Goal: Transaction & Acquisition: Purchase product/service

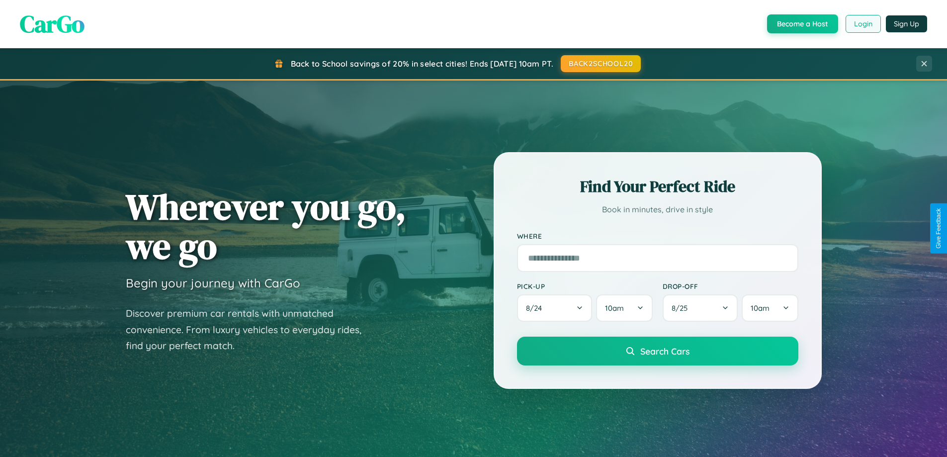
click at [862, 24] on button "Login" at bounding box center [862, 24] width 35 height 18
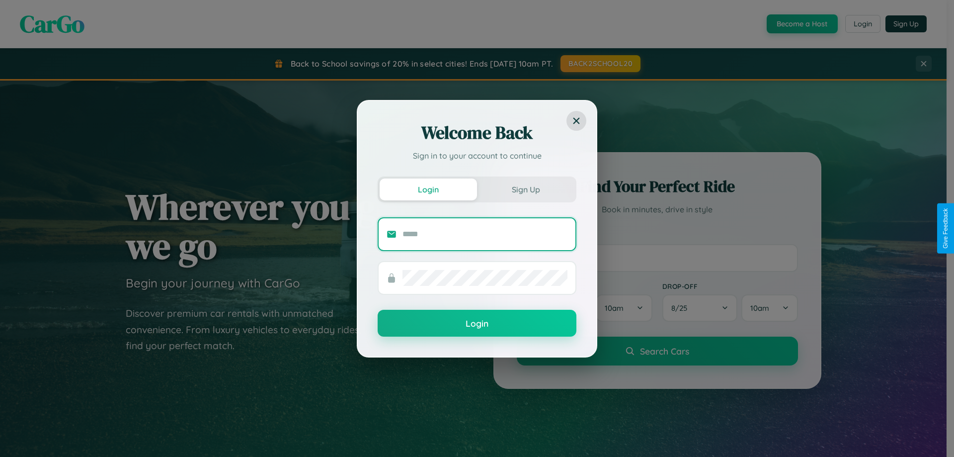
click at [485, 234] on input "text" at bounding box center [484, 234] width 165 height 16
type input "**********"
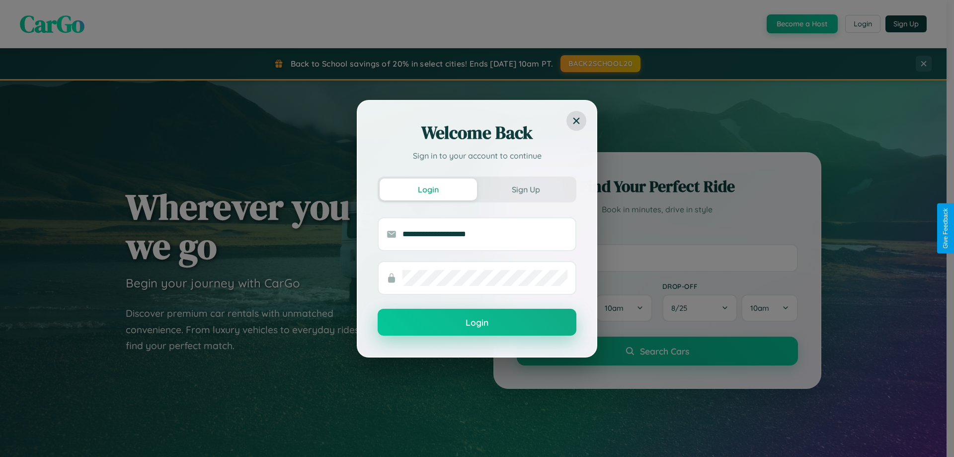
click at [477, 322] on button "Login" at bounding box center [477, 322] width 199 height 27
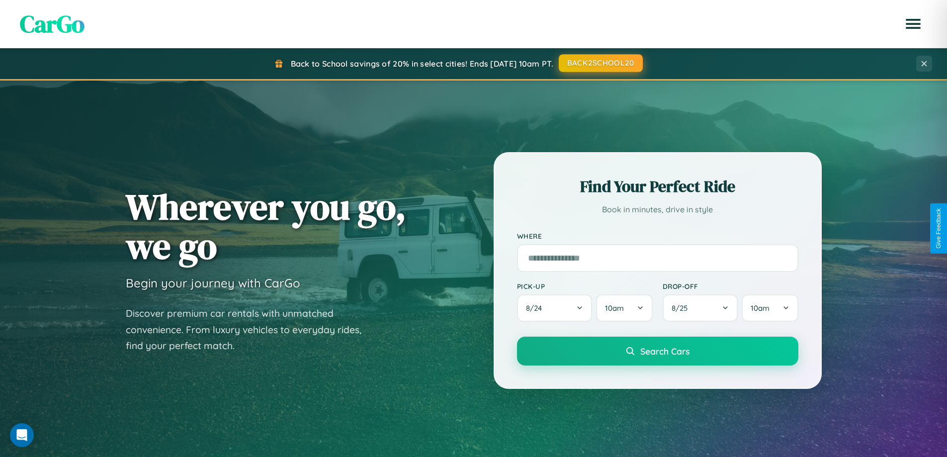
click at [600, 63] on button "BACK2SCHOOL20" at bounding box center [600, 63] width 84 height 18
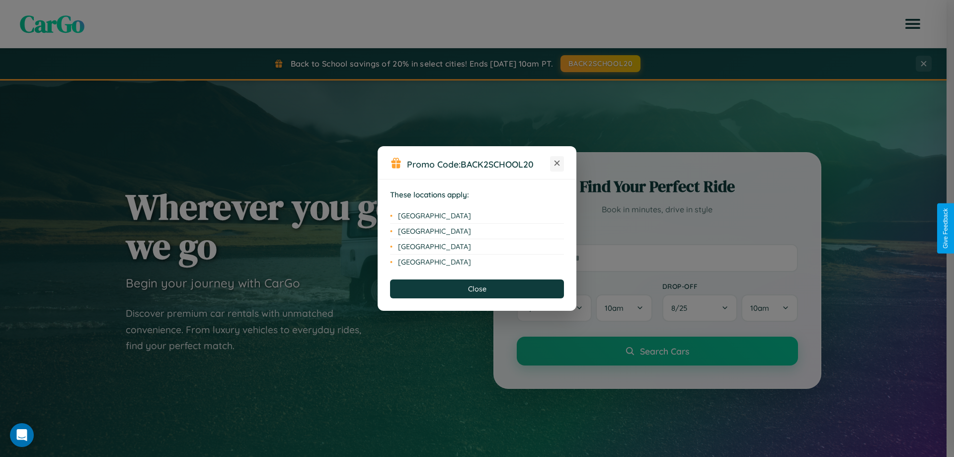
click at [557, 163] on icon at bounding box center [557, 162] width 5 height 5
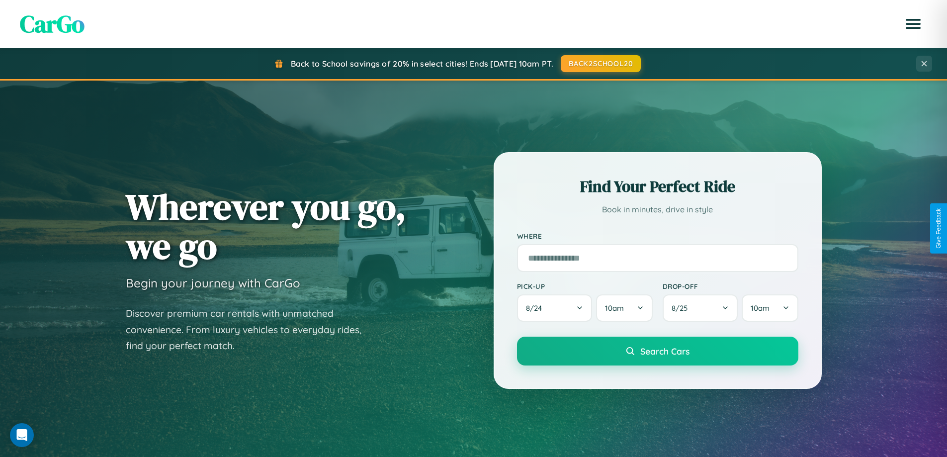
scroll to position [428, 0]
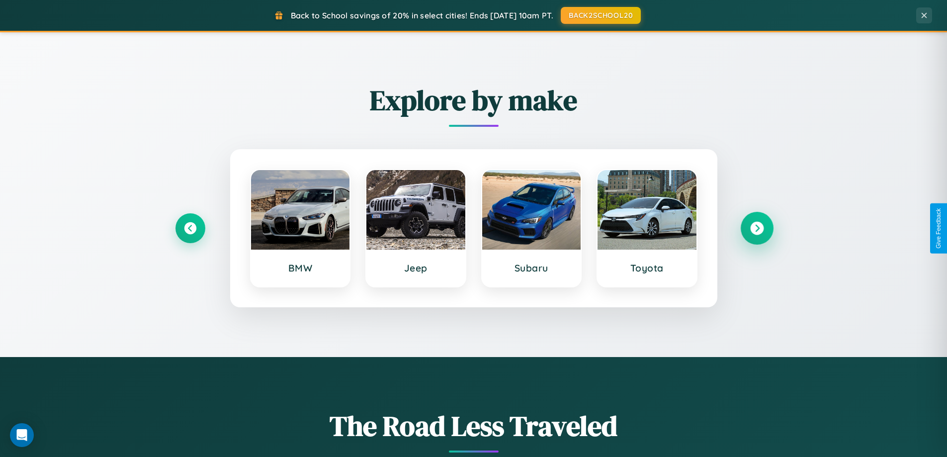
click at [756, 228] on icon at bounding box center [756, 228] width 13 height 13
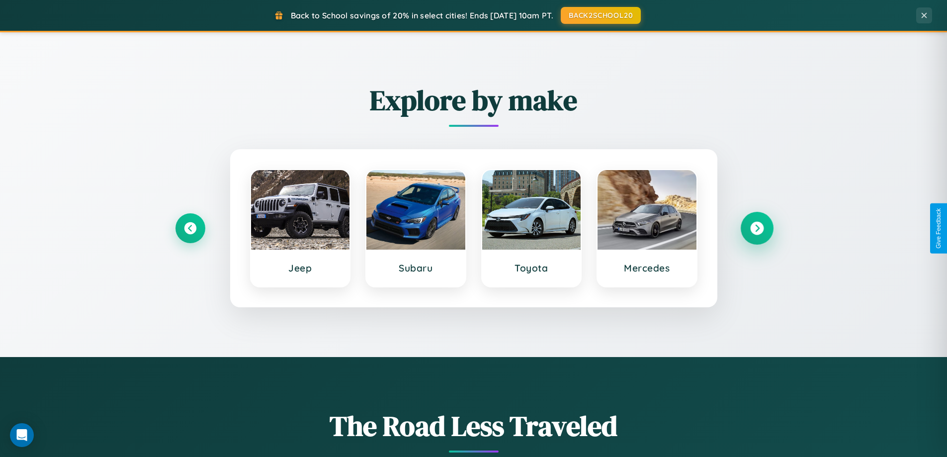
click at [756, 228] on icon at bounding box center [756, 228] width 13 height 13
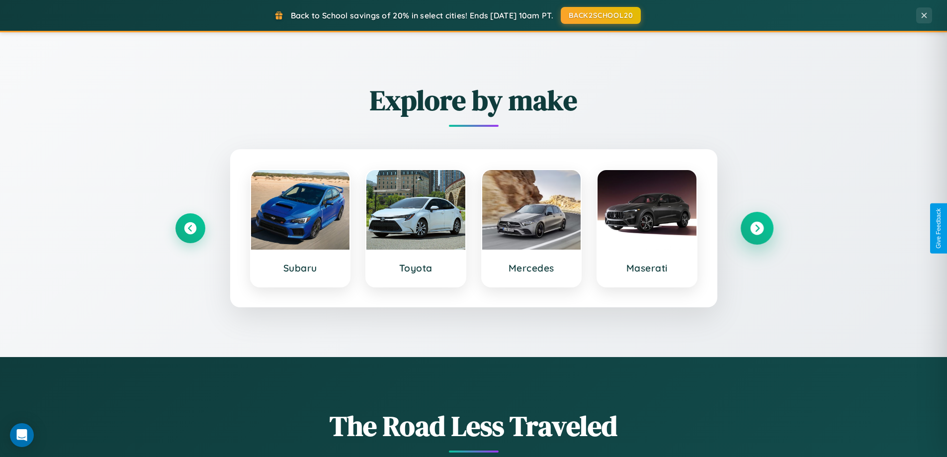
click at [756, 228] on icon at bounding box center [756, 228] width 13 height 13
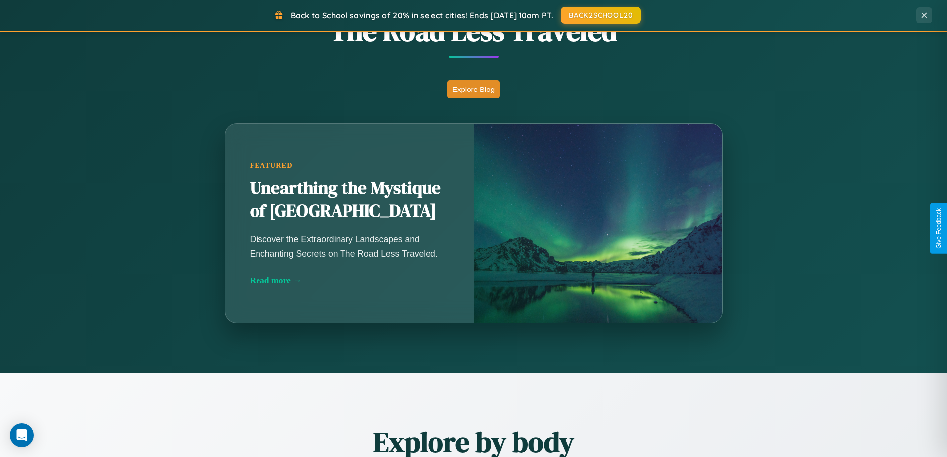
scroll to position [1912, 0]
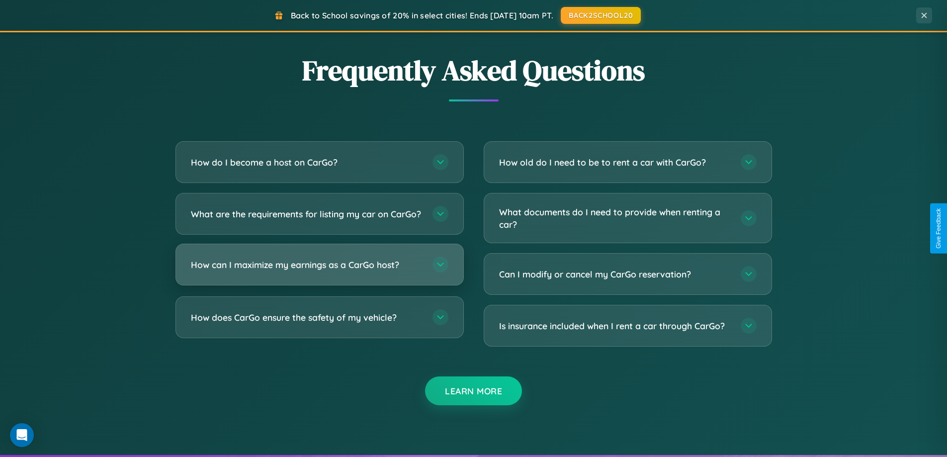
click at [319, 271] on h3 "How can I maximize my earnings as a CarGo host?" at bounding box center [307, 264] width 232 height 12
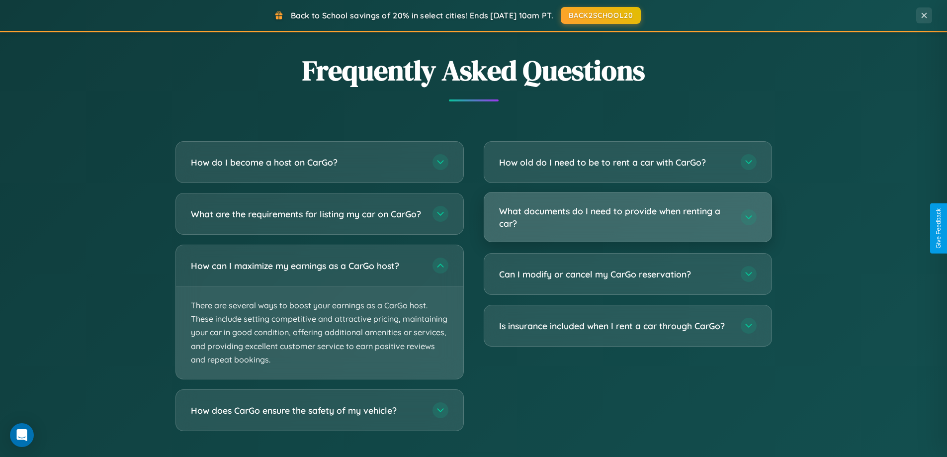
click at [627, 217] on h3 "What documents do I need to provide when renting a car?" at bounding box center [615, 217] width 232 height 24
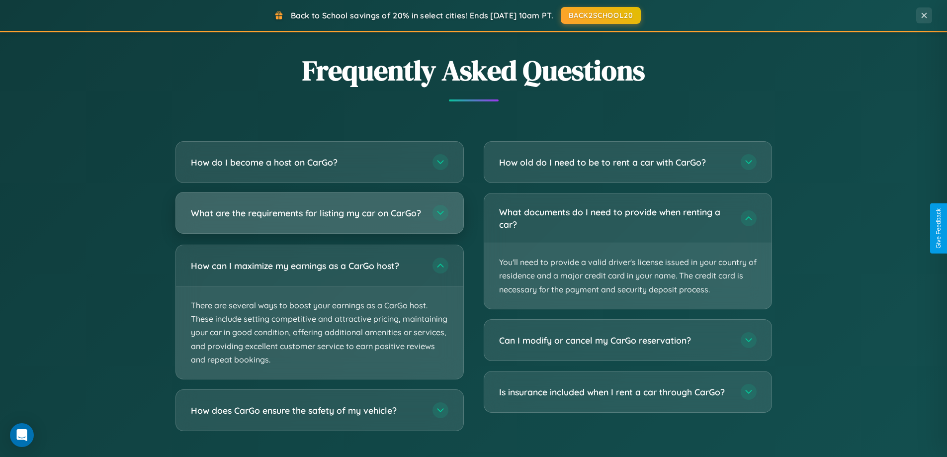
click at [319, 217] on h3 "What are the requirements for listing my car on CarGo?" at bounding box center [307, 213] width 232 height 12
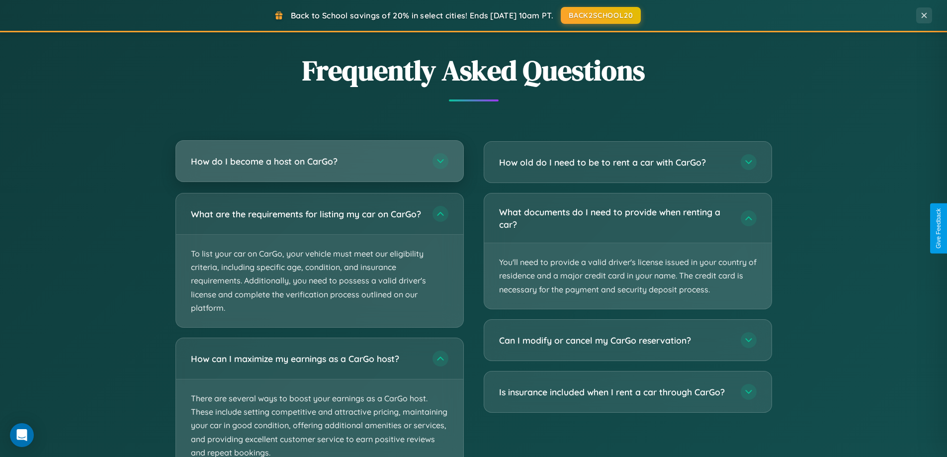
click at [319, 161] on h3 "How do I become a host on CarGo?" at bounding box center [307, 161] width 232 height 12
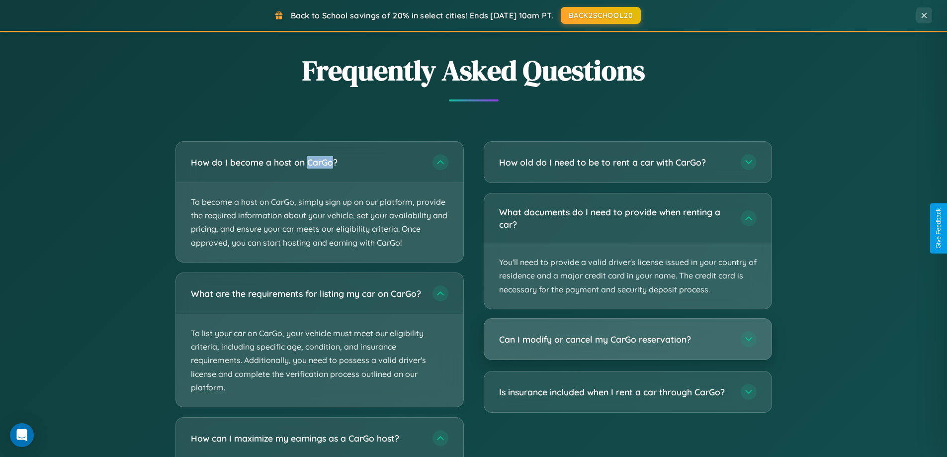
click at [627, 339] on h3 "Can I modify or cancel my CarGo reservation?" at bounding box center [615, 339] width 232 height 12
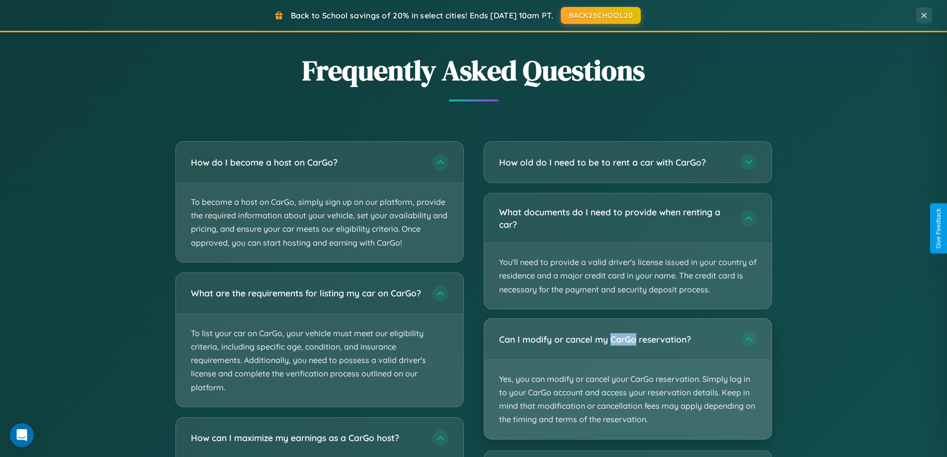
click at [627, 378] on p "Yes, you can modify or cancel your CarGo reservation. Simply log in to your Car…" at bounding box center [627, 399] width 287 height 79
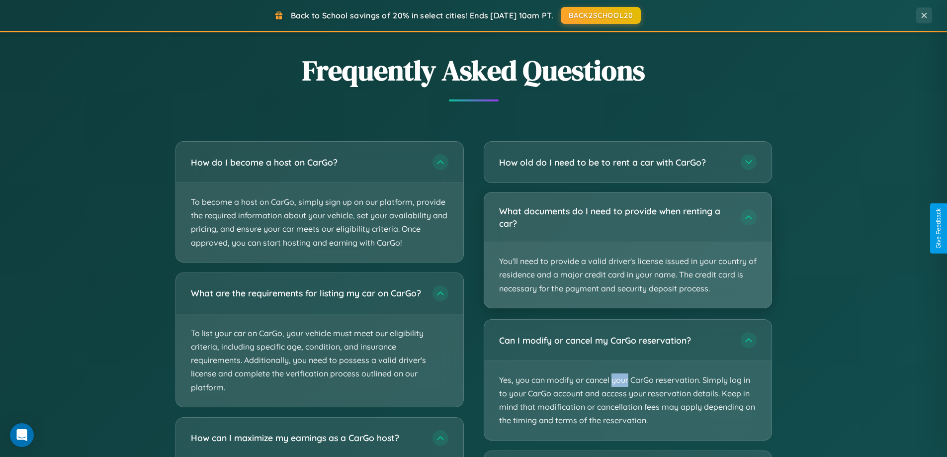
click at [627, 250] on p "You'll need to provide a valid driver's license issued in your country of resid…" at bounding box center [627, 275] width 287 height 66
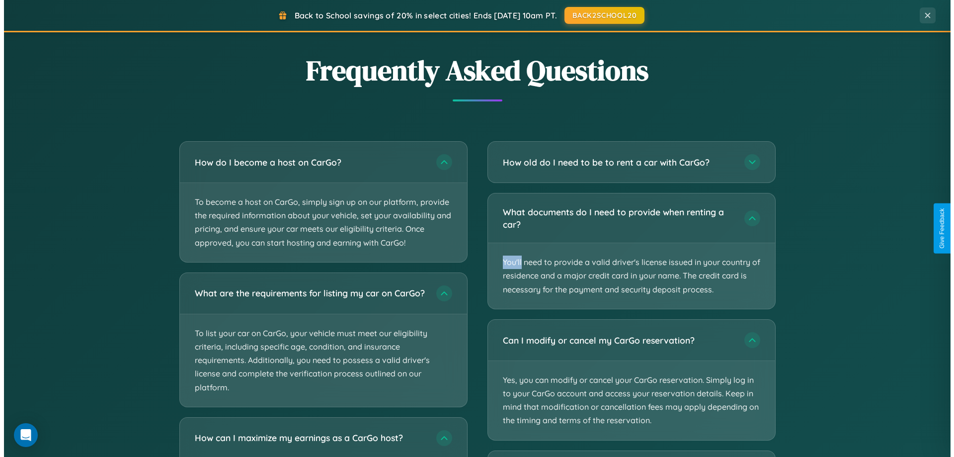
scroll to position [0, 0]
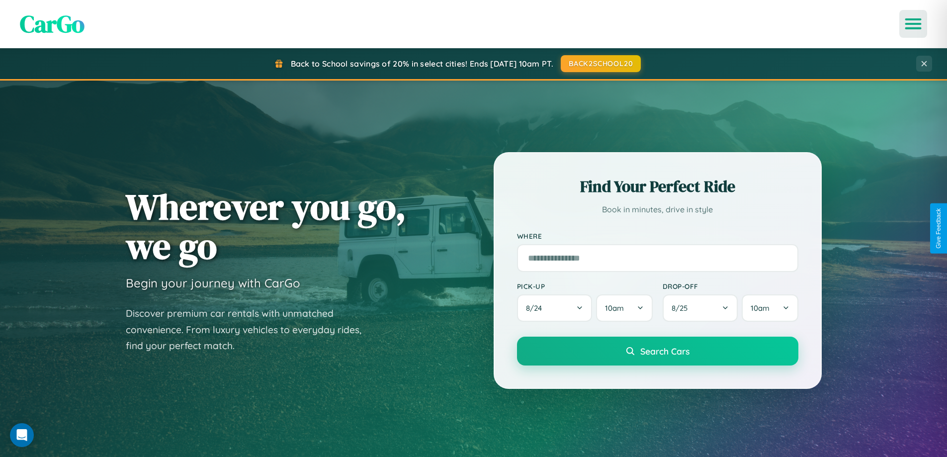
click at [913, 24] on icon "Open menu" at bounding box center [913, 23] width 14 height 9
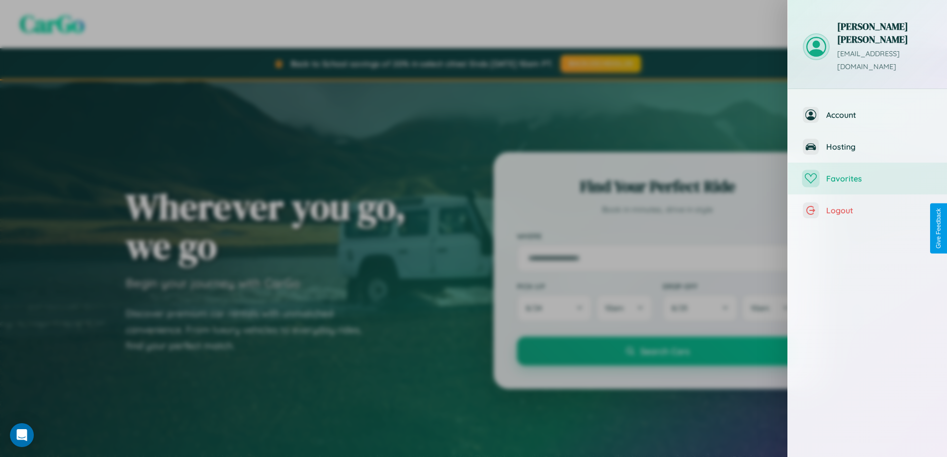
click at [867, 173] on span "Favorites" at bounding box center [879, 178] width 106 height 10
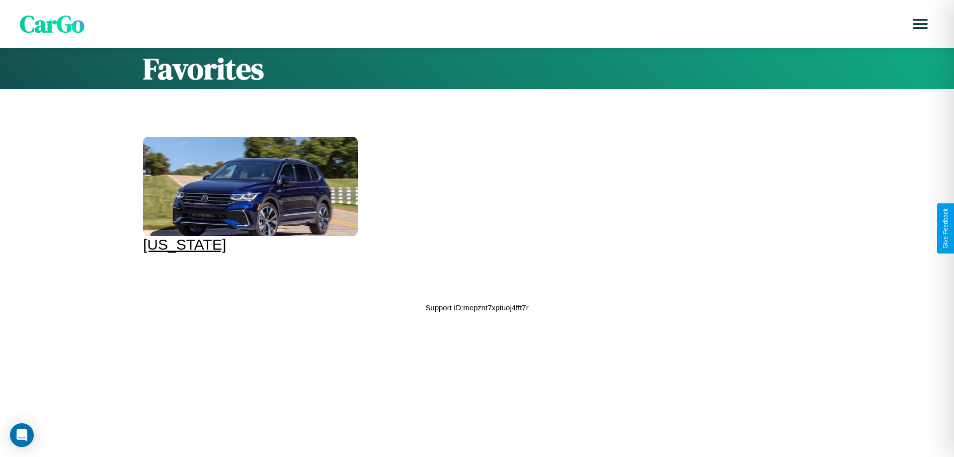
click at [249, 195] on div at bounding box center [250, 186] width 215 height 99
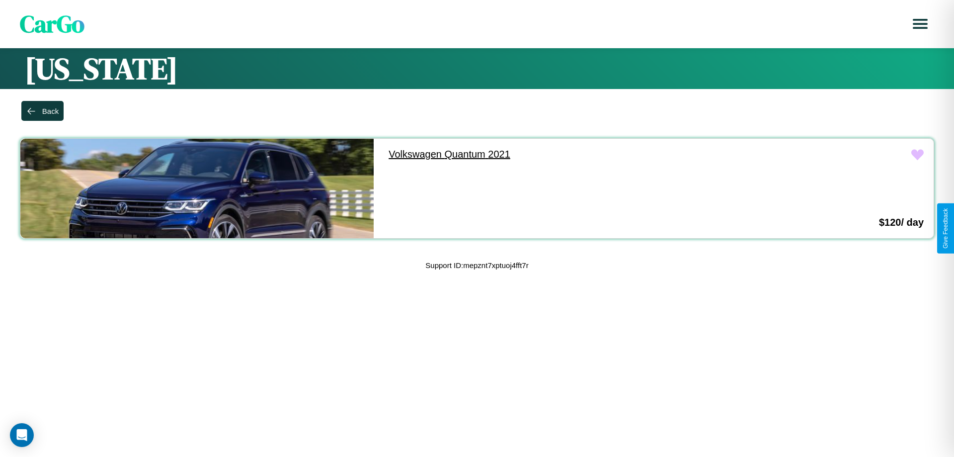
click at [551, 154] on link "Volkswagen Quantum 2021" at bounding box center [555, 154] width 353 height 31
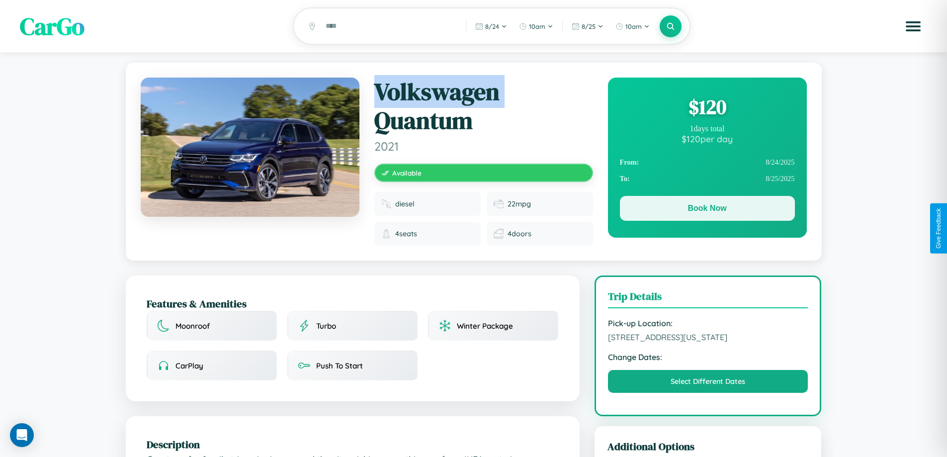
click at [707, 210] on button "Book Now" at bounding box center [707, 208] width 175 height 25
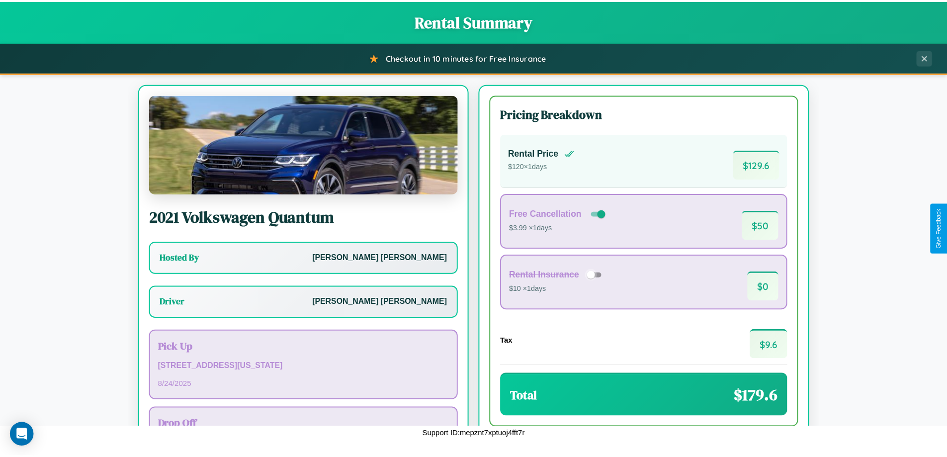
scroll to position [72, 0]
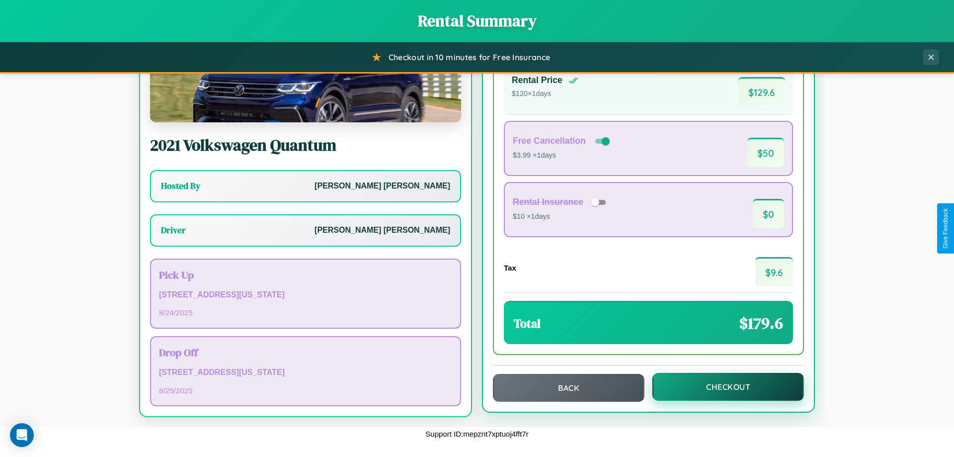
click at [721, 387] on button "Checkout" at bounding box center [728, 387] width 152 height 28
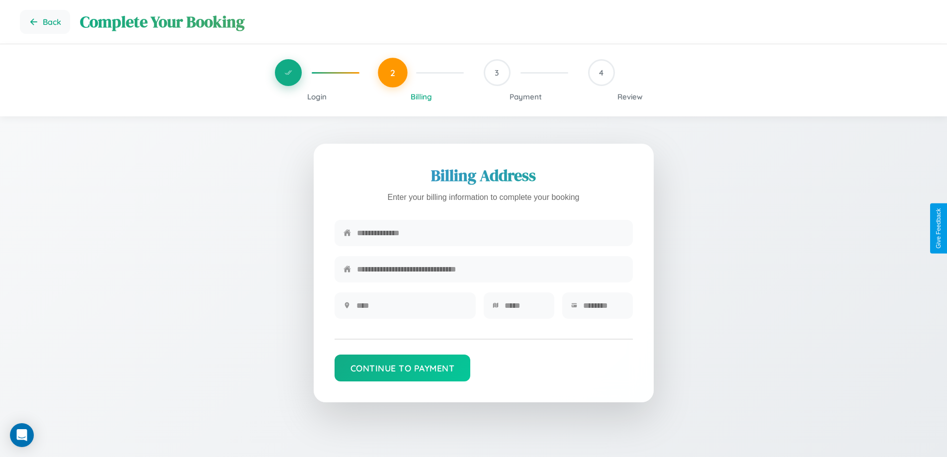
click at [490, 235] on input "text" at bounding box center [490, 233] width 267 height 24
type input "**********"
click at [411, 309] on input "text" at bounding box center [411, 305] width 110 height 24
type input "********"
click at [524, 309] on input "text" at bounding box center [524, 305] width 41 height 24
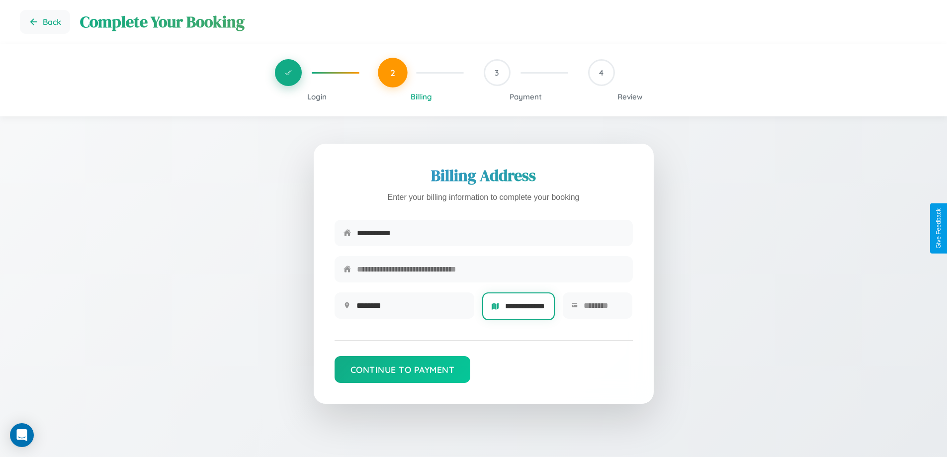
scroll to position [0, 14]
type input "**********"
click at [603, 309] on input "text" at bounding box center [603, 305] width 40 height 24
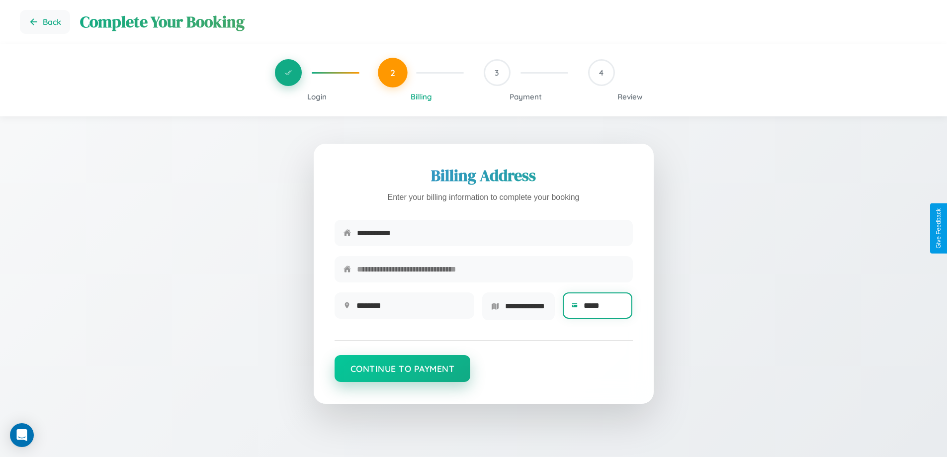
type input "*****"
click at [402, 372] on button "Continue to Payment" at bounding box center [402, 368] width 136 height 27
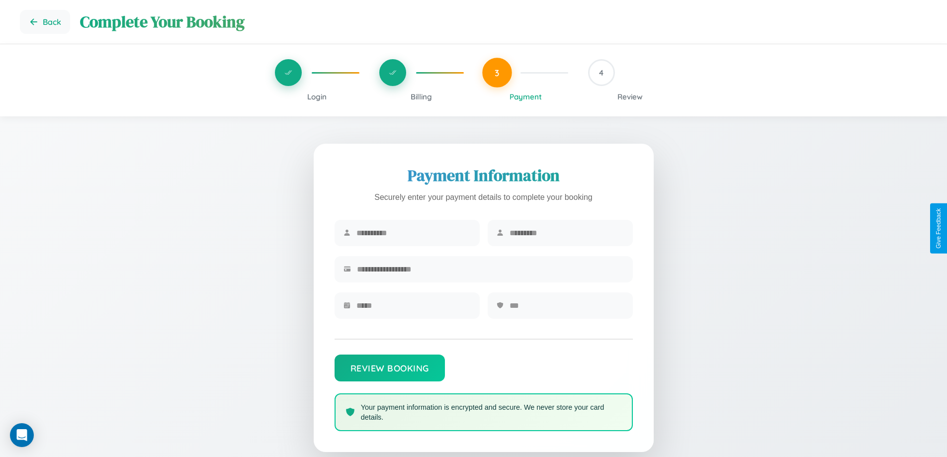
click at [413, 233] on input "text" at bounding box center [413, 233] width 114 height 24
type input "*****"
click at [566, 233] on input "text" at bounding box center [566, 233] width 114 height 24
type input "******"
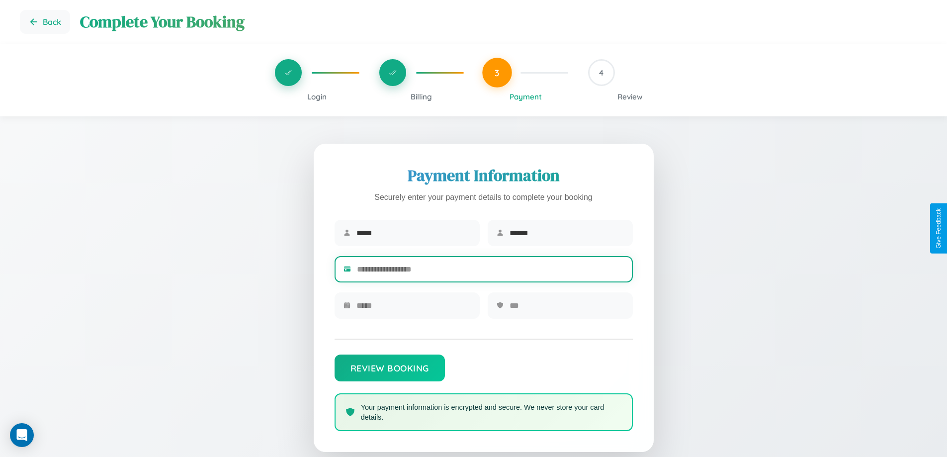
click at [490, 271] on input "text" at bounding box center [490, 269] width 267 height 24
type input "**********"
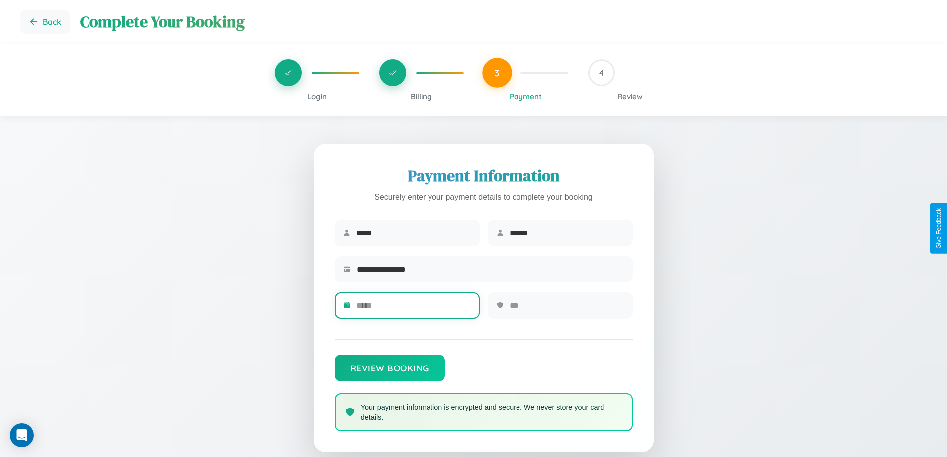
click at [413, 309] on input "text" at bounding box center [413, 305] width 114 height 24
type input "*****"
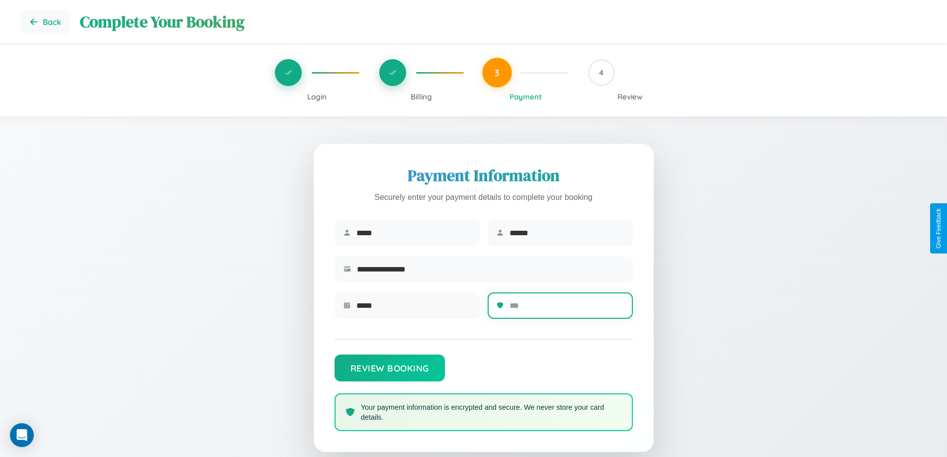
click at [566, 309] on input "text" at bounding box center [566, 305] width 114 height 24
type input "***"
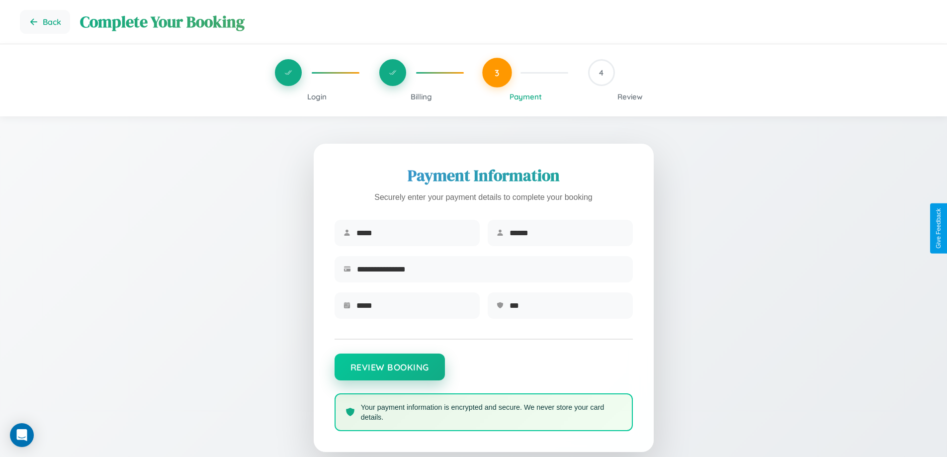
click at [389, 372] on button "Review Booking" at bounding box center [389, 366] width 110 height 27
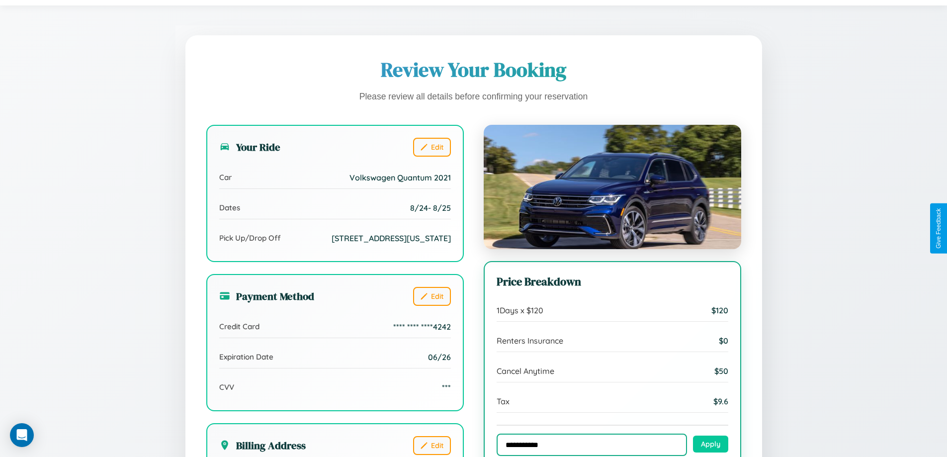
type input "**********"
click at [710, 444] on button "Apply" at bounding box center [710, 443] width 35 height 17
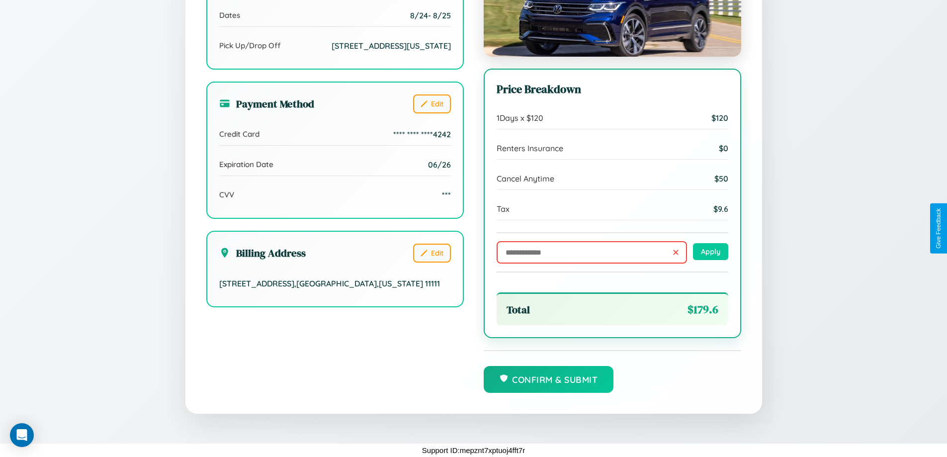
scroll to position [304, 0]
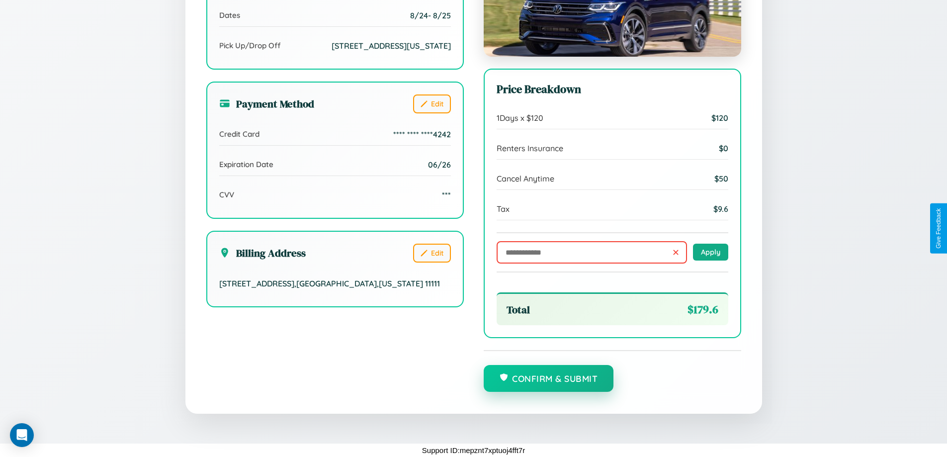
click at [548, 378] on button "Confirm & Submit" at bounding box center [548, 378] width 130 height 27
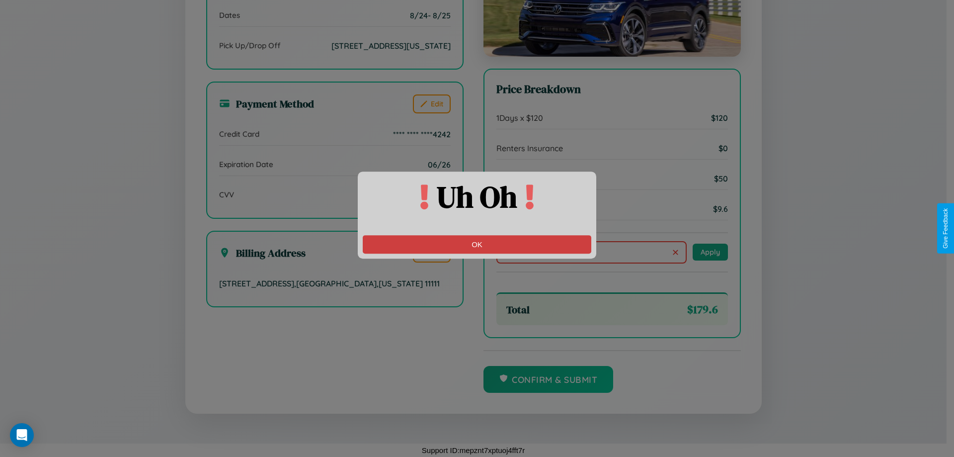
click at [477, 244] on button "OK" at bounding box center [477, 244] width 229 height 18
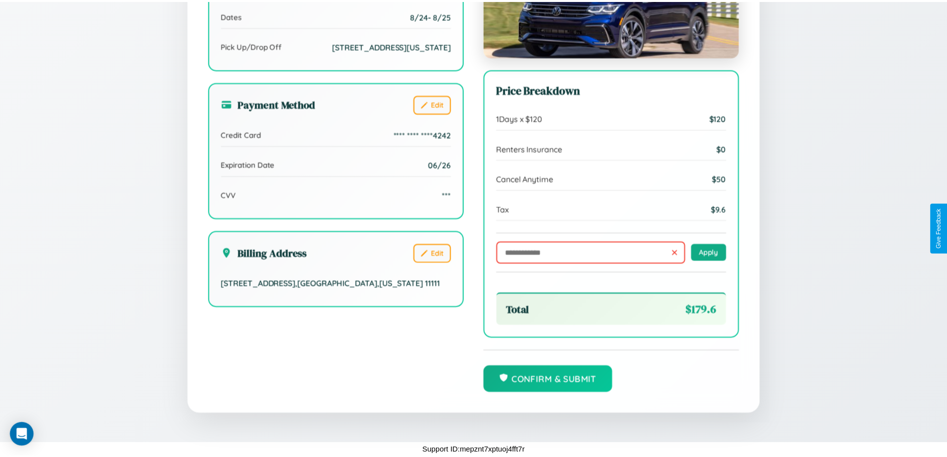
scroll to position [0, 0]
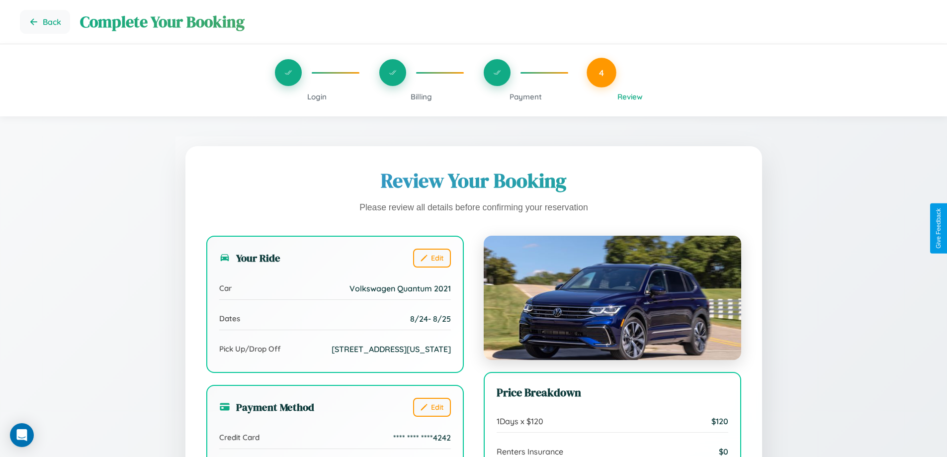
click at [421, 96] on span "Billing" at bounding box center [420, 96] width 21 height 9
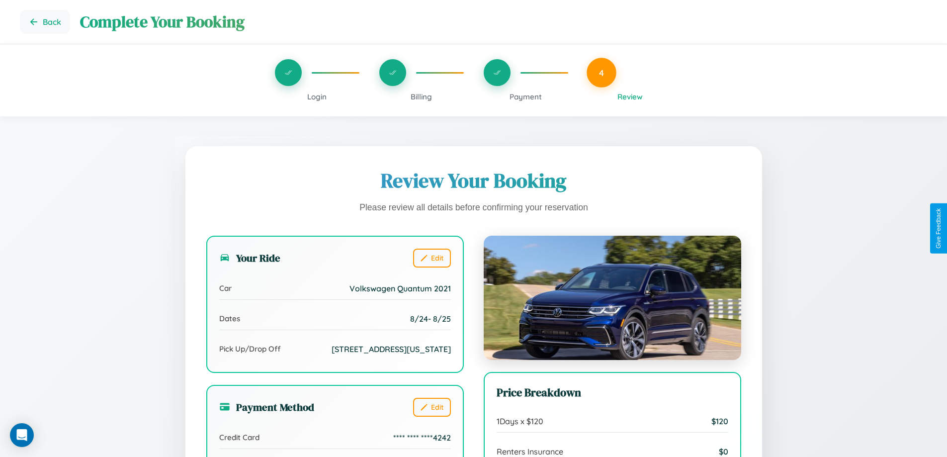
click at [421, 96] on span "Billing" at bounding box center [420, 96] width 21 height 9
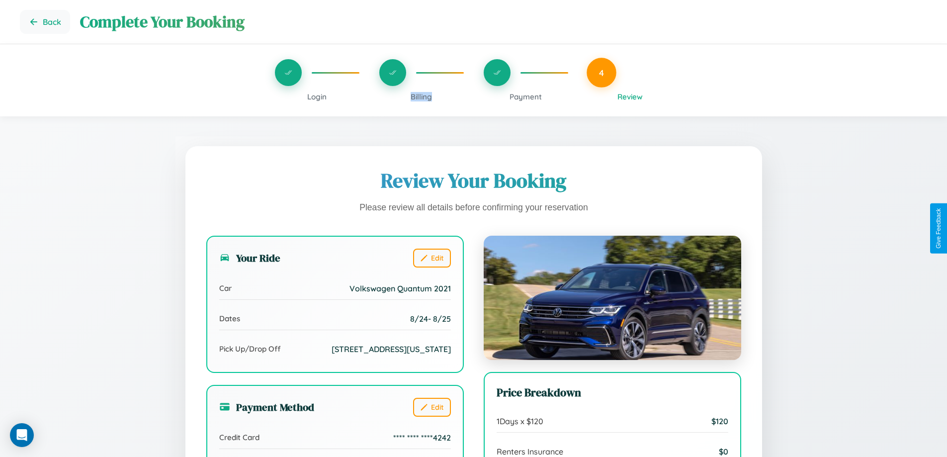
click at [421, 96] on span "Billing" at bounding box center [420, 96] width 21 height 9
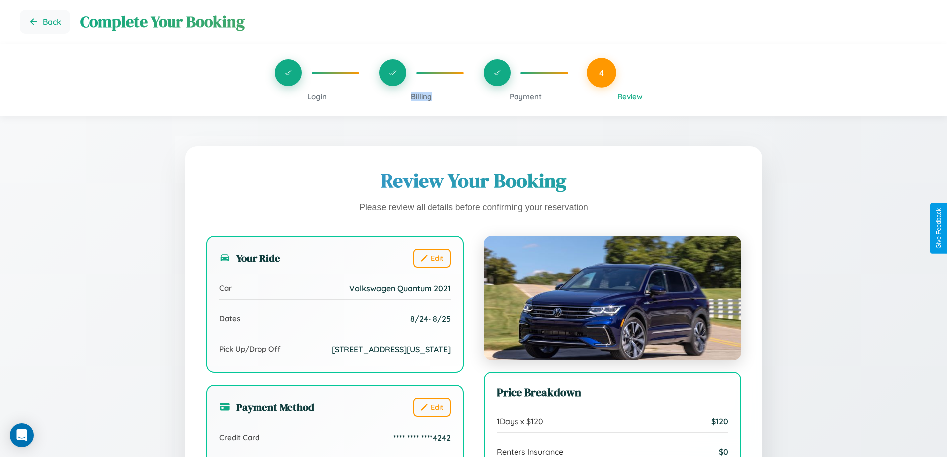
click at [421, 96] on span "Billing" at bounding box center [420, 96] width 21 height 9
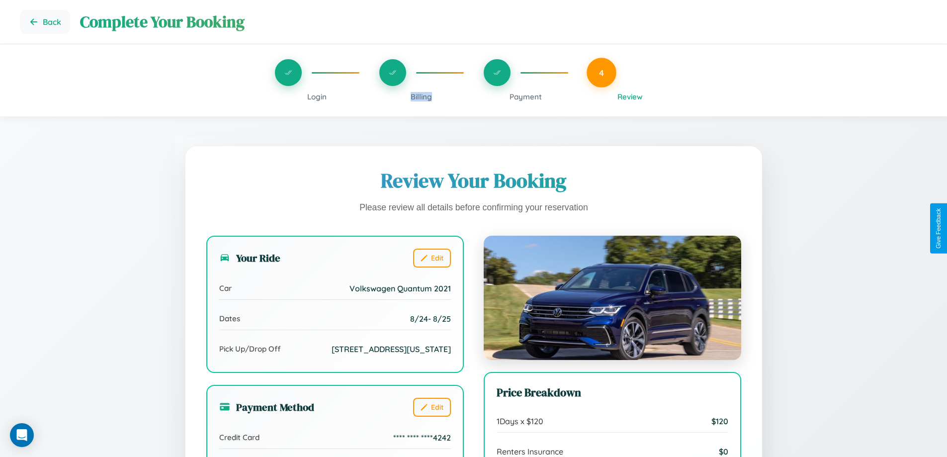
click at [421, 96] on span "Billing" at bounding box center [420, 96] width 21 height 9
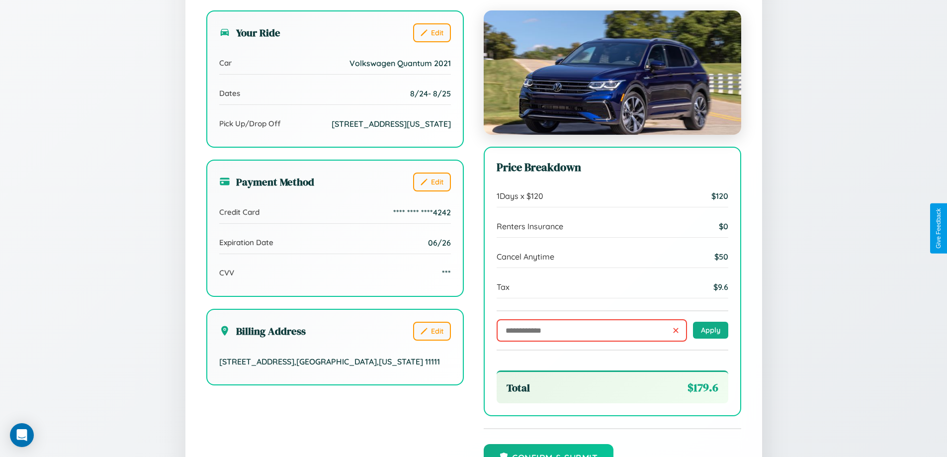
scroll to position [304, 0]
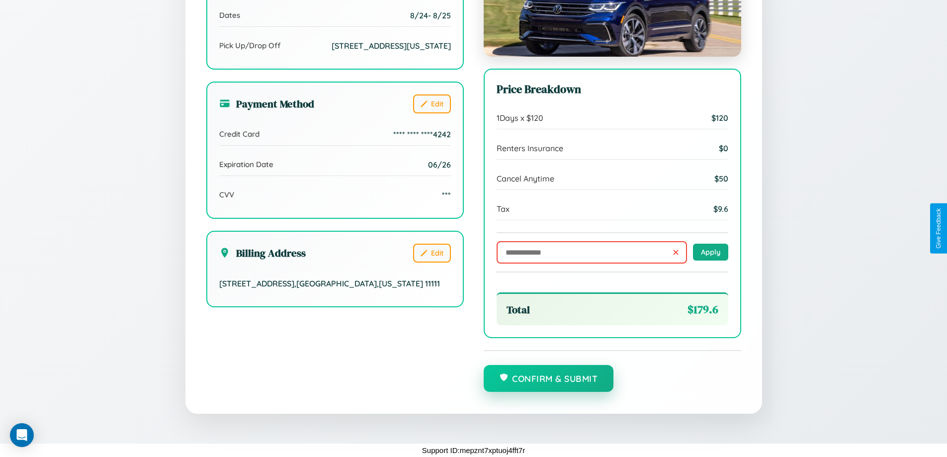
click at [548, 379] on button "Confirm & Submit" at bounding box center [548, 378] width 130 height 27
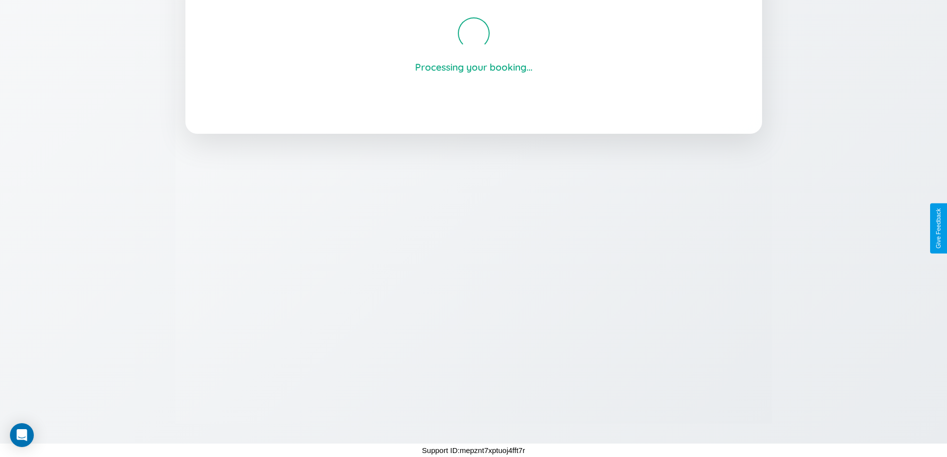
scroll to position [189, 0]
